Goal: Find specific page/section: Find specific page/section

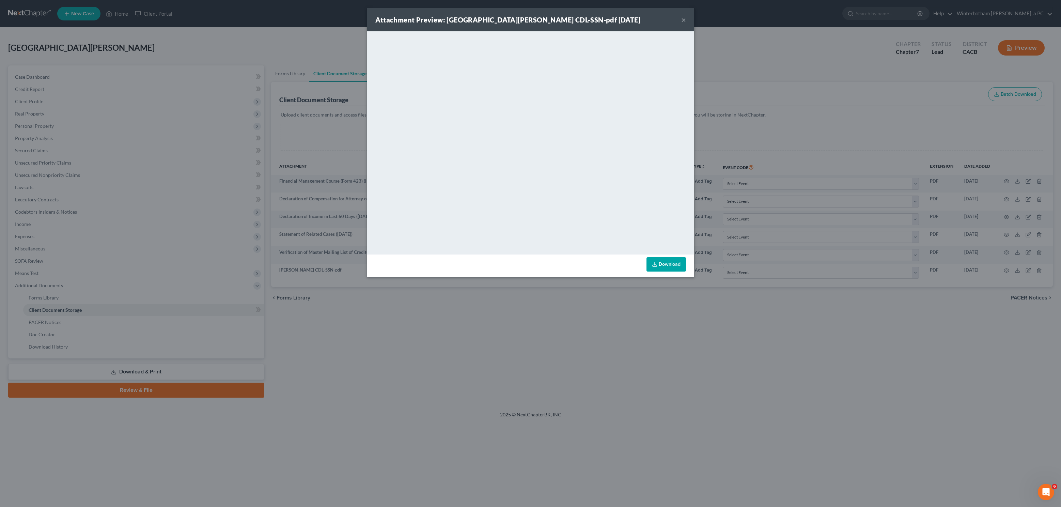
drag, startPoint x: 788, startPoint y: 50, endPoint x: 842, endPoint y: 13, distance: 66.1
click at [789, 49] on div "Attachment Preview: [GEOGRAPHIC_DATA][PERSON_NAME] CDL-SSN-pdf [DATE] × <object…" at bounding box center [530, 253] width 1061 height 507
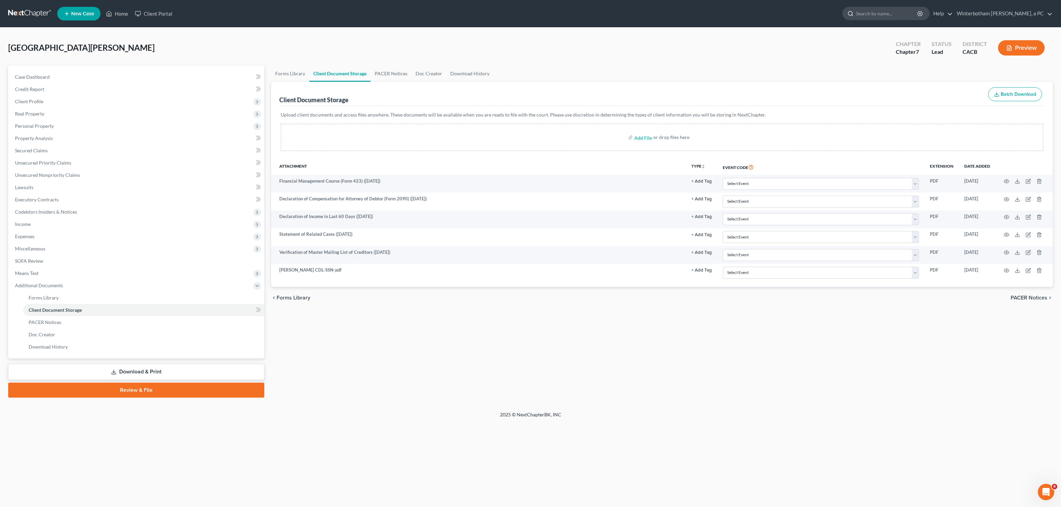
click at [889, 11] on input "search" at bounding box center [887, 13] width 62 height 13
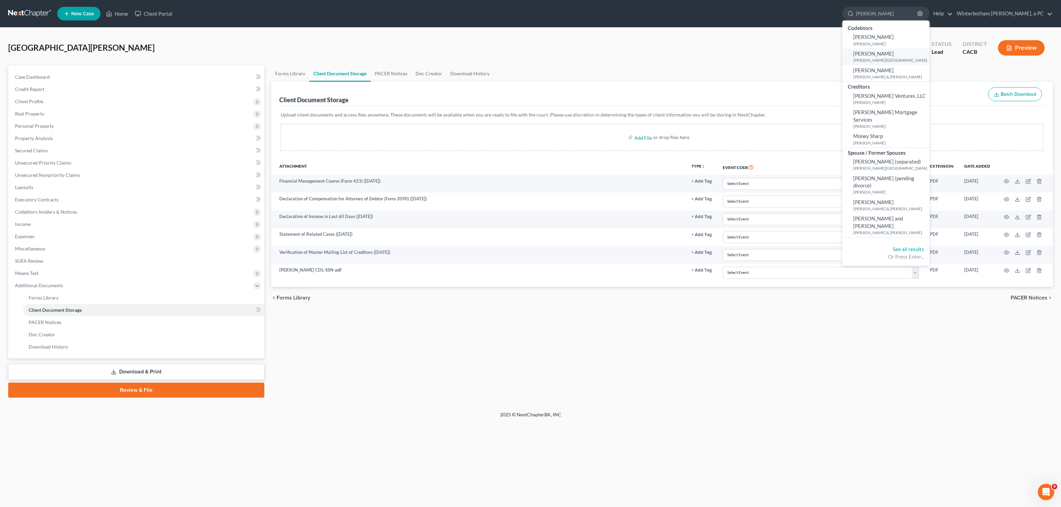
type input "[PERSON_NAME]"
click at [873, 56] on span "[PERSON_NAME]" at bounding box center [873, 53] width 41 height 6
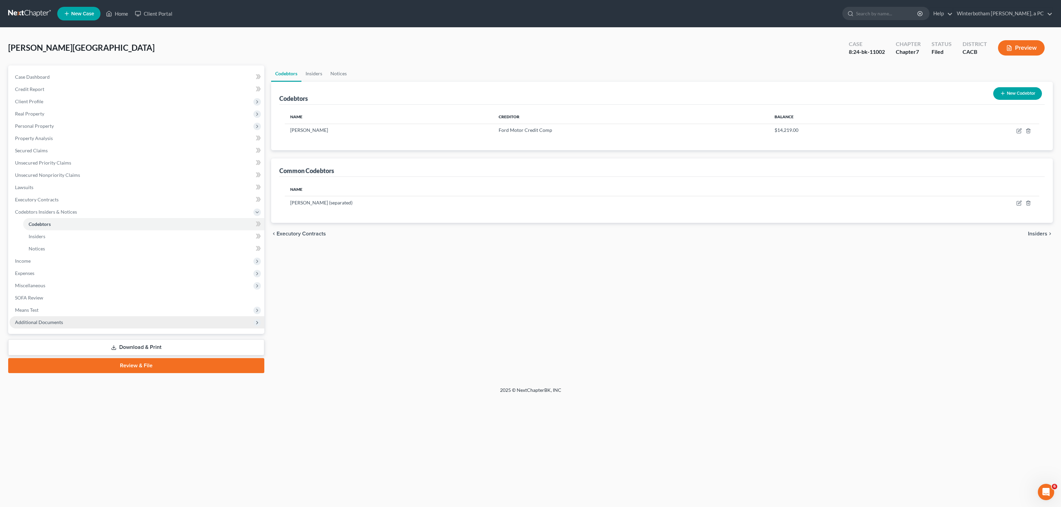
click at [47, 321] on span "Additional Documents" at bounding box center [39, 322] width 48 height 6
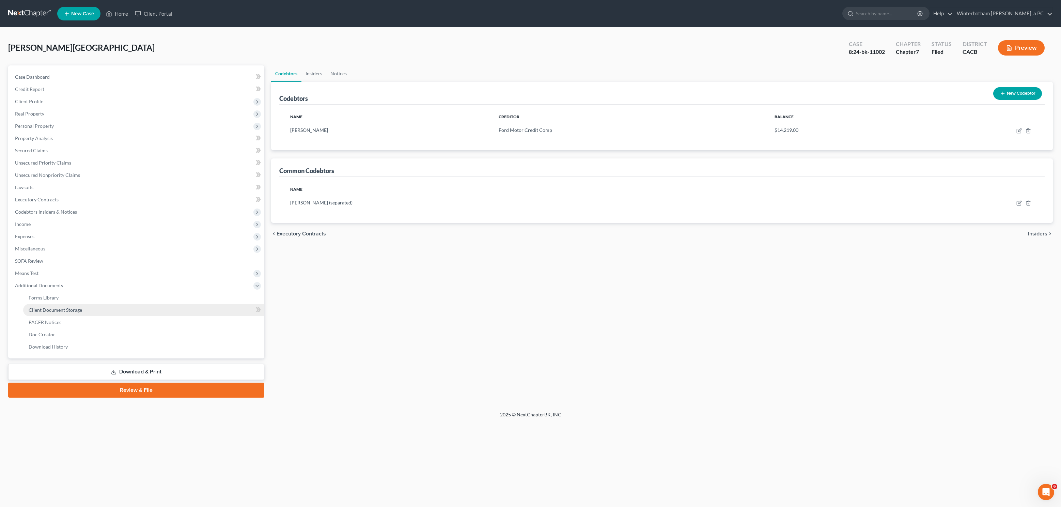
click at [58, 309] on span "Client Document Storage" at bounding box center [55, 310] width 53 height 6
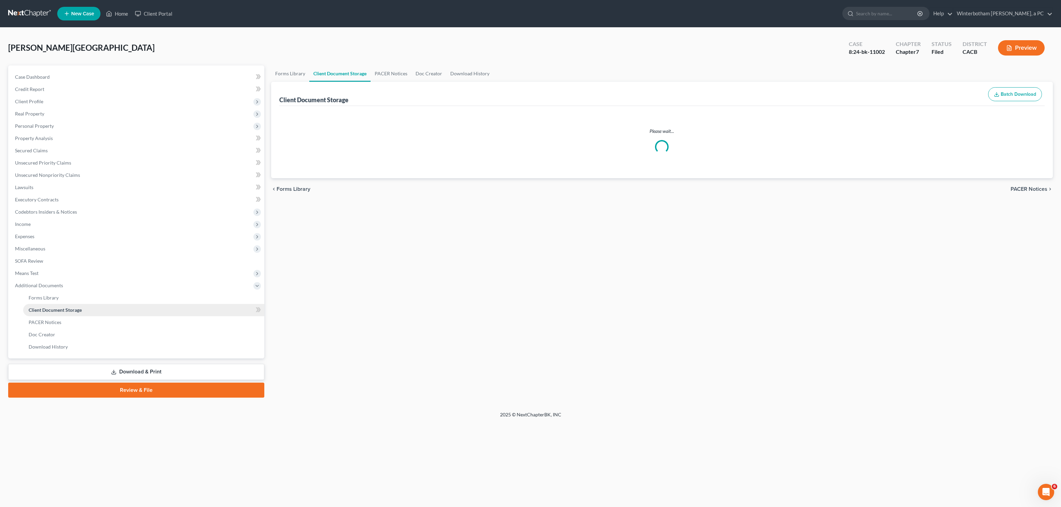
select select "30"
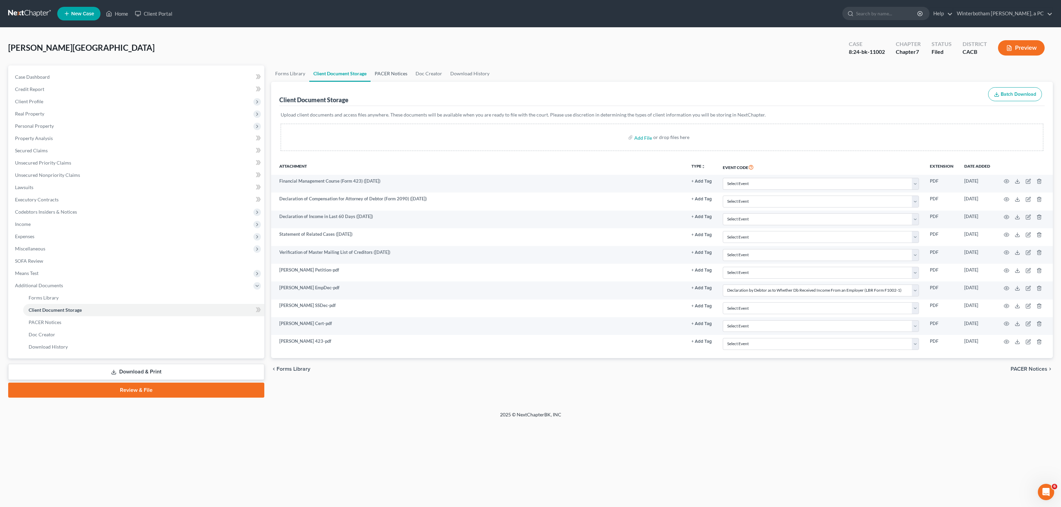
drag, startPoint x: 384, startPoint y: 74, endPoint x: 265, endPoint y: 108, distance: 124.0
click at [384, 74] on link "PACER Notices" at bounding box center [391, 73] width 41 height 16
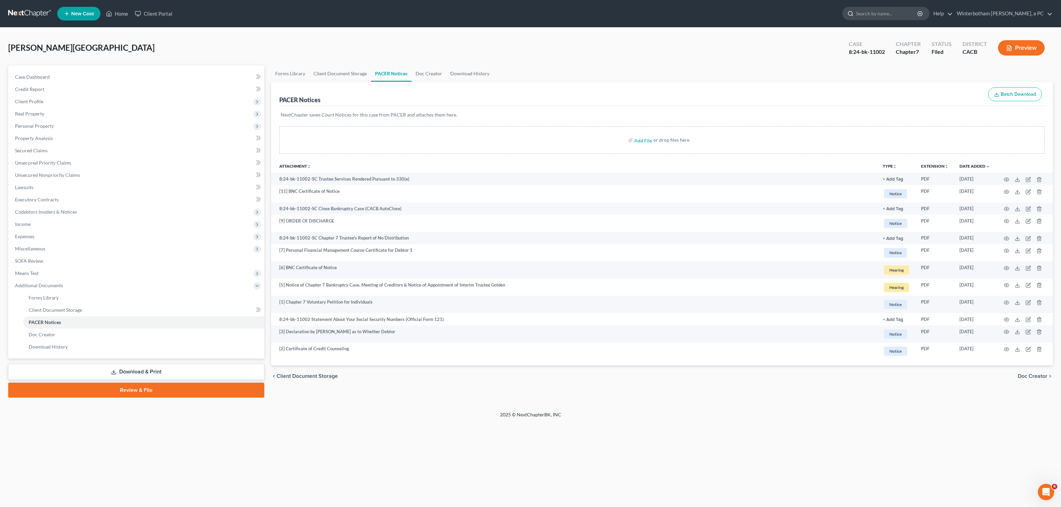
click at [889, 15] on input "search" at bounding box center [887, 13] width 62 height 13
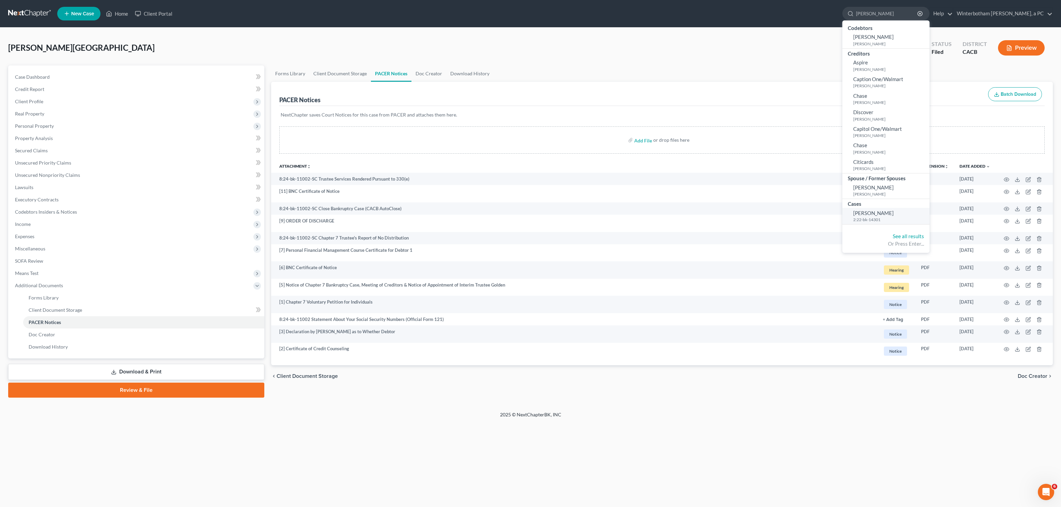
type input "[PERSON_NAME]"
drag, startPoint x: 890, startPoint y: 214, endPoint x: 721, endPoint y: 241, distance: 170.9
click at [890, 214] on span "[PERSON_NAME]" at bounding box center [873, 213] width 41 height 6
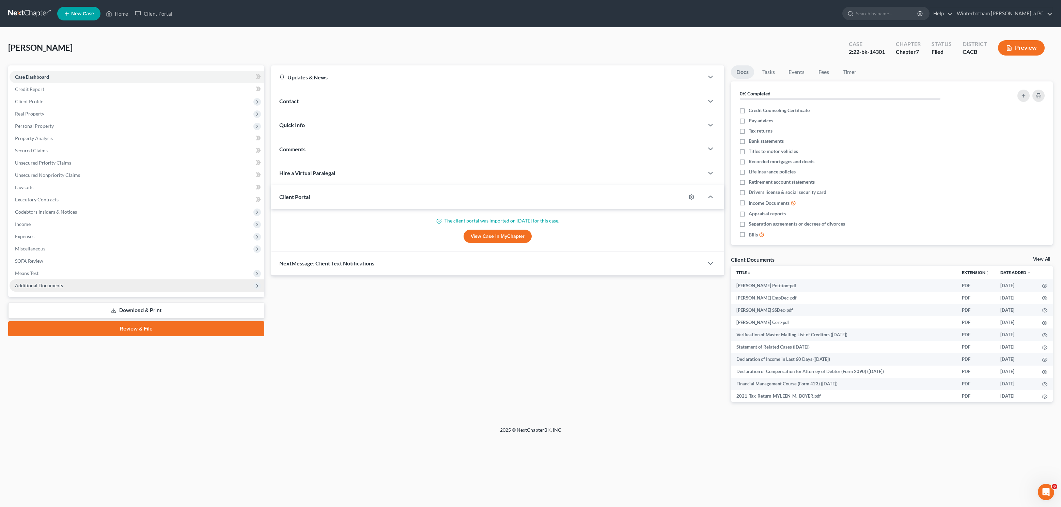
click at [66, 289] on span "Additional Documents" at bounding box center [137, 285] width 255 height 12
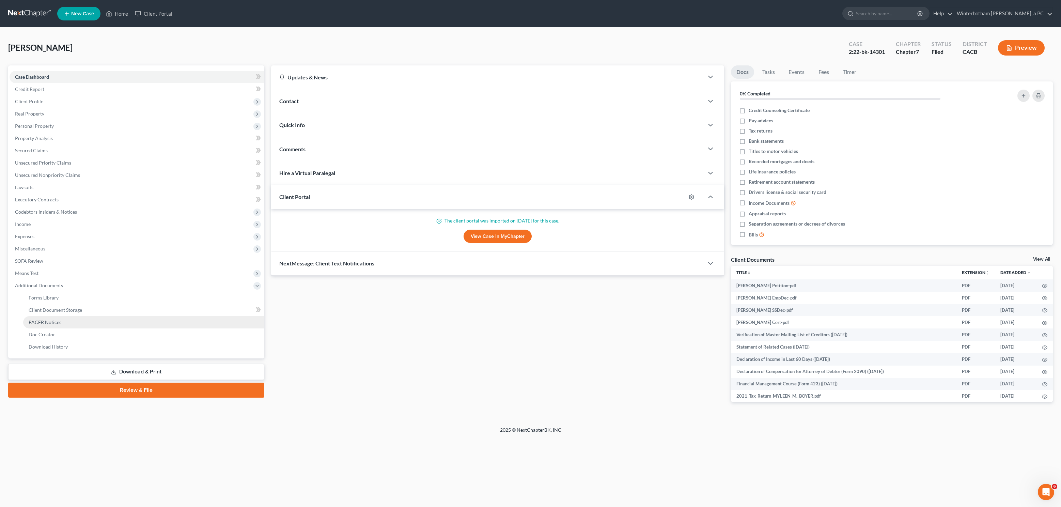
click at [74, 316] on link "PACER Notices" at bounding box center [143, 322] width 241 height 12
